Goal: Information Seeking & Learning: Learn about a topic

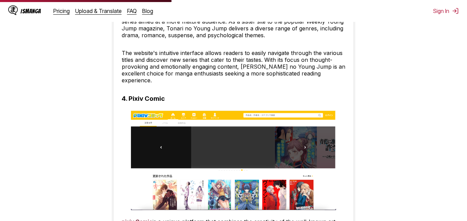
scroll to position [1111, 0]
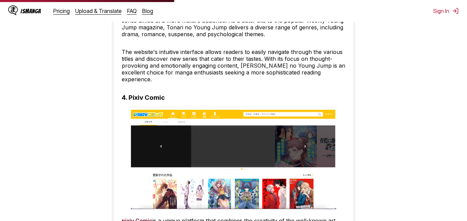
click at [148, 94] on h3 "4. Pixiv Comic" at bounding box center [143, 98] width 43 height 8
drag, startPoint x: 131, startPoint y: 90, endPoint x: 172, endPoint y: 91, distance: 41.4
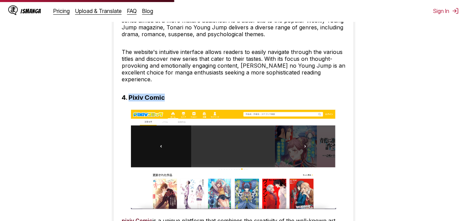
copy h3 "Pixiv Comic"
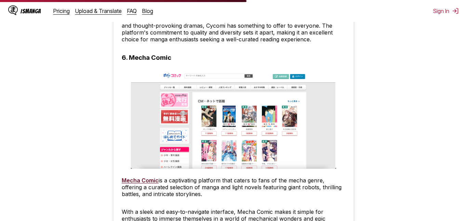
scroll to position [1573, 0]
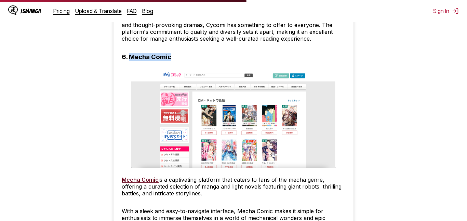
drag, startPoint x: 130, startPoint y: 51, endPoint x: 179, endPoint y: 50, distance: 49.3
click at [179, 50] on div "If you're like me, you just can't get enough of the captivating storytelling an…" at bounding box center [234, 118] width 240 height 2952
copy h3 "Mecha Comic"
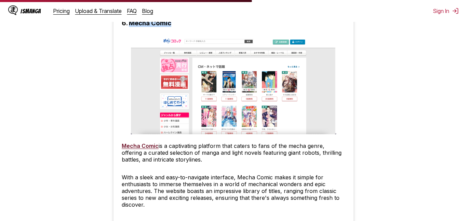
scroll to position [1618, 0]
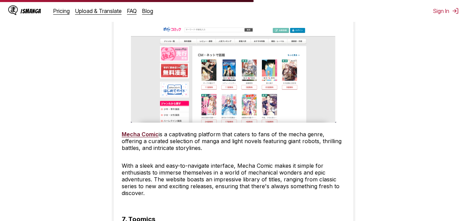
click at [144, 131] on link "Mecha Comic" at bounding box center [140, 134] width 37 height 7
